Goal: Answer question/provide support

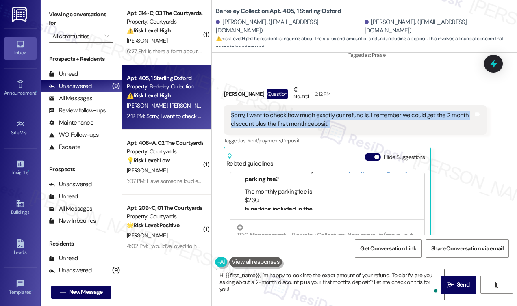
scroll to position [4289, 0]
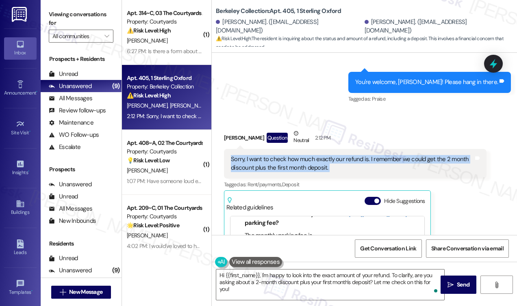
click at [280, 155] on div "Sorry, I want to check how much exactly our refund is. I remember we could get …" at bounding box center [352, 163] width 243 height 17
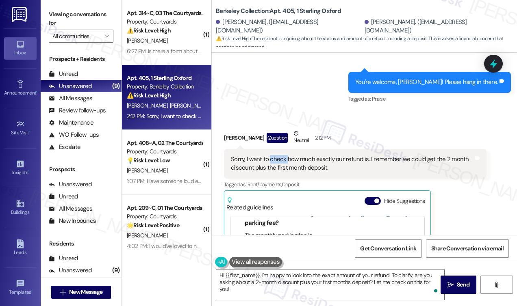
click at [280, 155] on div "Sorry, I want to check how much exactly our refund is. I remember we could get …" at bounding box center [352, 163] width 243 height 17
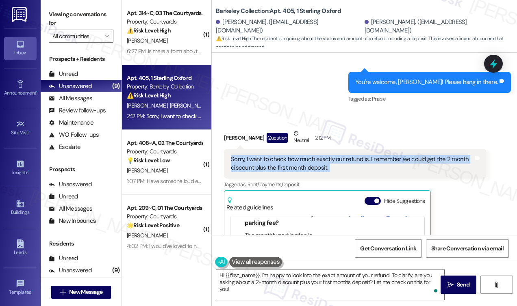
click at [280, 155] on div "Sorry, I want to check how much exactly our refund is. I remember we could get …" at bounding box center [352, 163] width 243 height 17
click at [375, 155] on div "Sorry, I want to check how much exactly our refund is. I remember we could get …" at bounding box center [352, 163] width 243 height 17
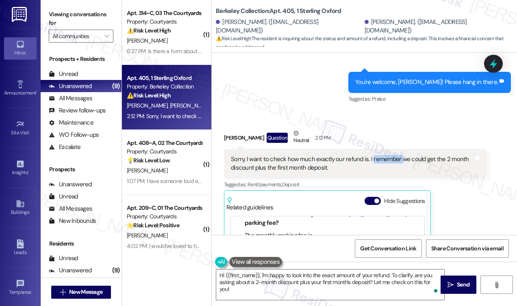
click at [375, 155] on div "Sorry, I want to check how much exactly our refund is. I remember we could get …" at bounding box center [352, 163] width 243 height 17
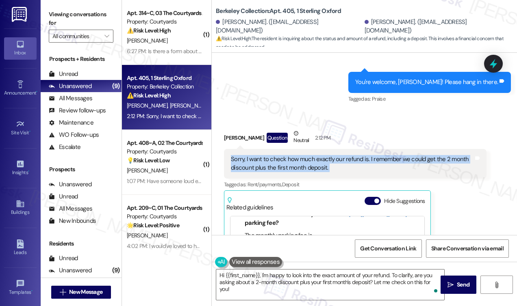
click at [375, 155] on div "Sorry, I want to check how much exactly our refund is. I remember we could get …" at bounding box center [352, 163] width 243 height 17
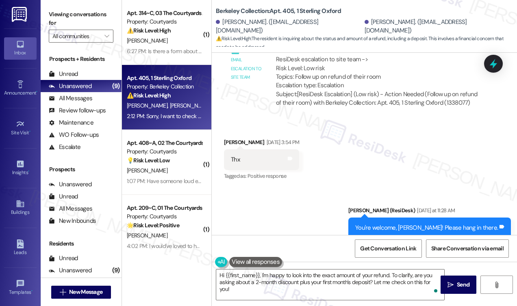
scroll to position [4005, 0]
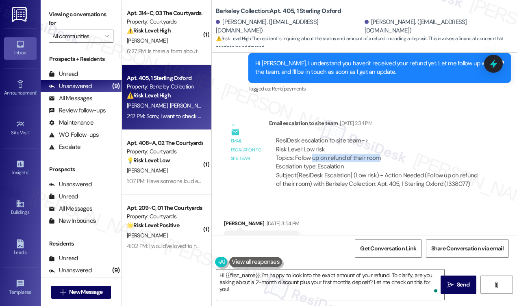
drag, startPoint x: 312, startPoint y: 130, endPoint x: 404, endPoint y: 131, distance: 92.3
click at [404, 137] on div "ResiDesk escalation to site team -> Risk Level: Low risk Topics: Follow up on r…" at bounding box center [378, 154] width 204 height 35
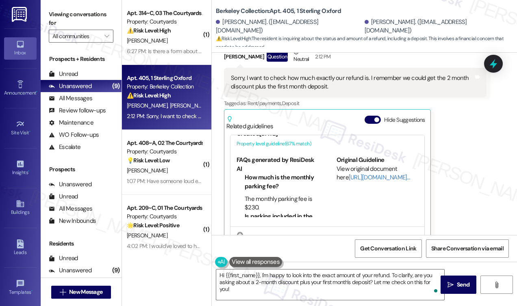
scroll to position [0, 0]
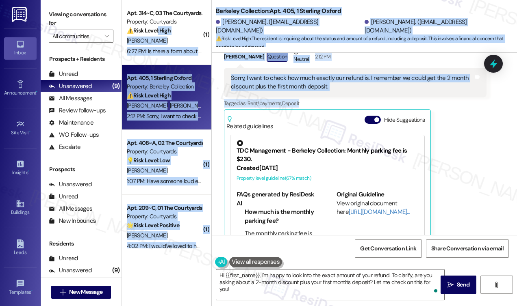
drag, startPoint x: 159, startPoint y: 35, endPoint x: 304, endPoint y: 74, distance: 150.9
click at [304, 74] on div "( 1 ) Apt. 314~C, 03 The Courtyards Apartments Property: Courtyards ⚠️ Risk Lev…" at bounding box center [319, 153] width 395 height 306
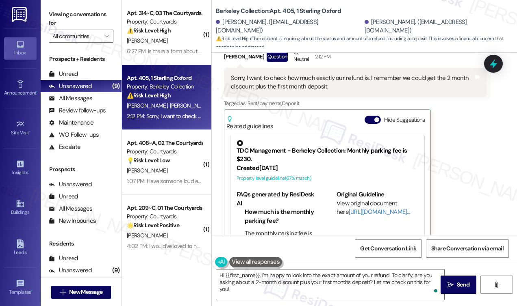
click at [453, 167] on div "[PERSON_NAME] Question Neutral 2:12 PM Sorry, I want to check how much exactly …" at bounding box center [355, 152] width 263 height 208
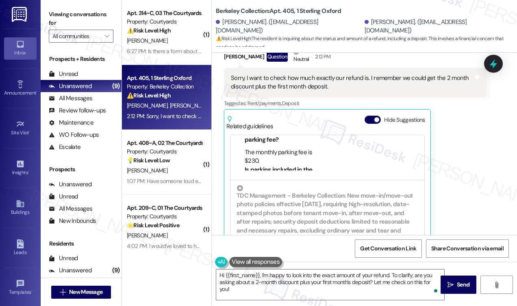
scroll to position [122, 0]
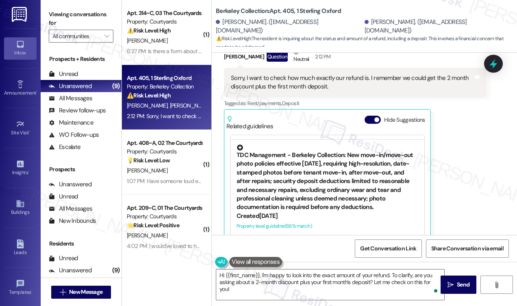
click at [339, 156] on div "TDC Management - Berkeley Collection: New move-in/move-out photo policies effec…" at bounding box center [328, 178] width 182 height 67
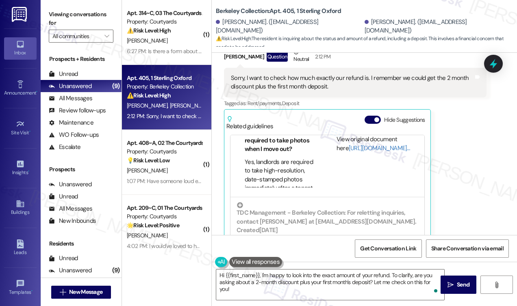
scroll to position [163, 0]
click at [360, 144] on link "[URL][DOMAIN_NAME]…" at bounding box center [379, 148] width 61 height 8
